Goal: Find specific page/section: Find specific page/section

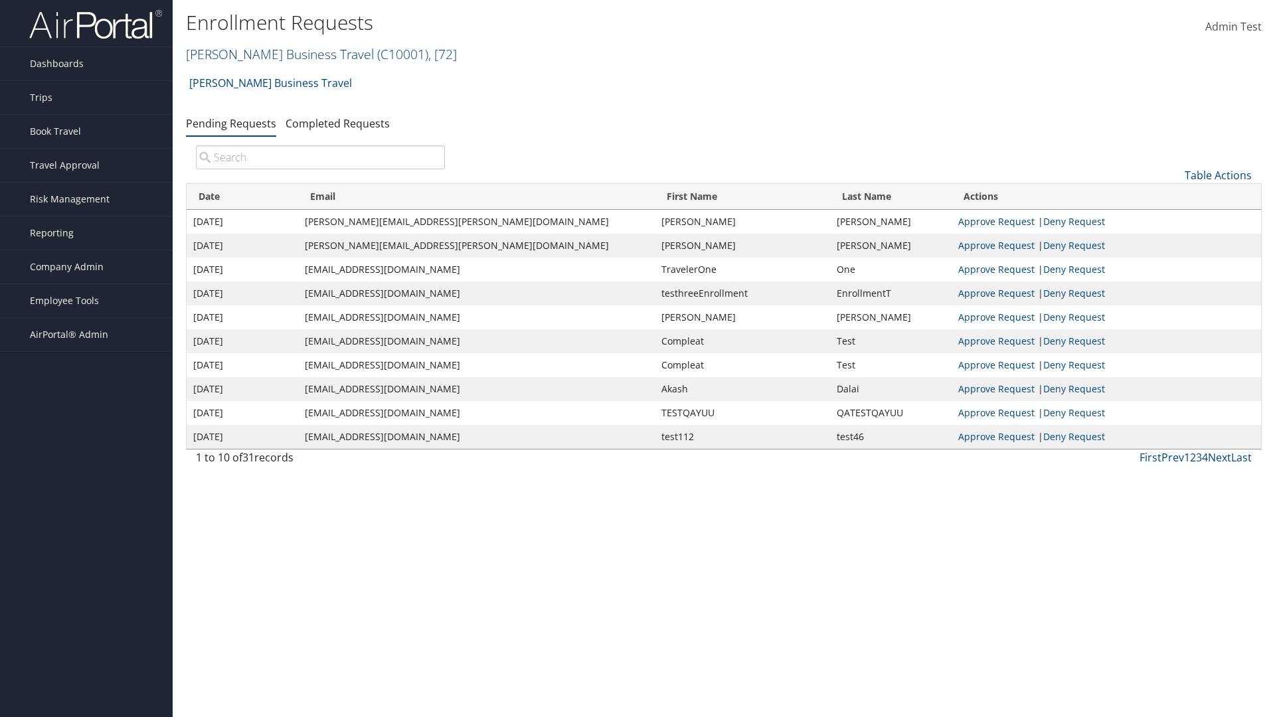
click at [274, 54] on link "Christopherson Business Travel ( C10001 ) , [ 72 ]" at bounding box center [321, 54] width 271 height 18
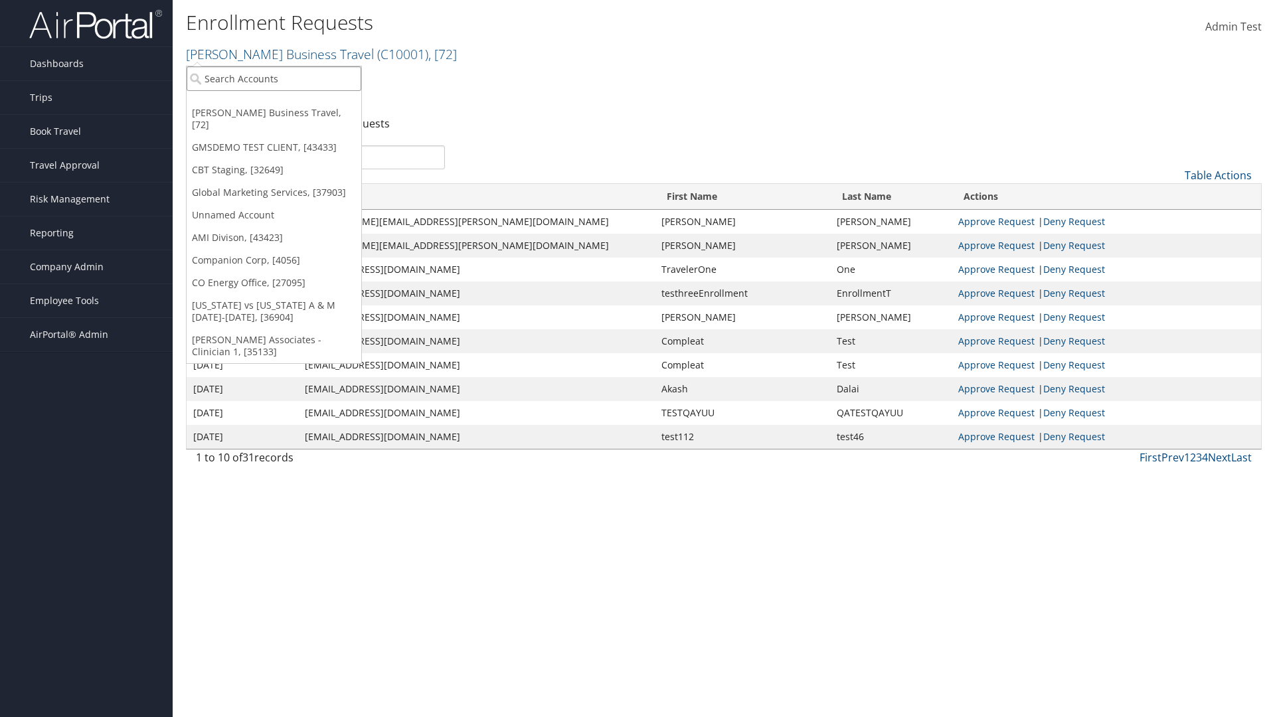
click at [274, 78] on input "search" at bounding box center [274, 78] width 175 height 25
type input "GMSDEMO Test"
click at [310, 103] on div "GMSDEMO TEST CLIENT (GMSDEMOCHILDR), [43433]" at bounding box center [310, 103] width 262 height 12
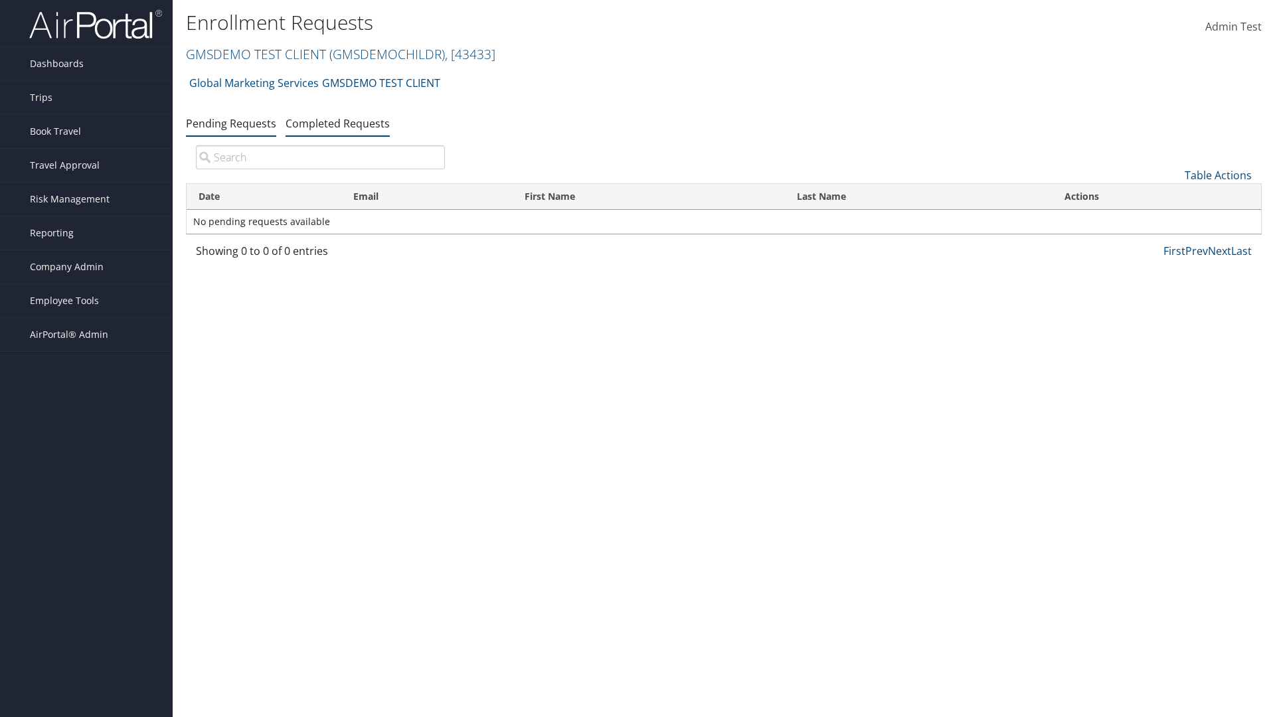
click at [337, 123] on link "Completed Requests" at bounding box center [338, 123] width 104 height 15
